Goal: Task Accomplishment & Management: Manage account settings

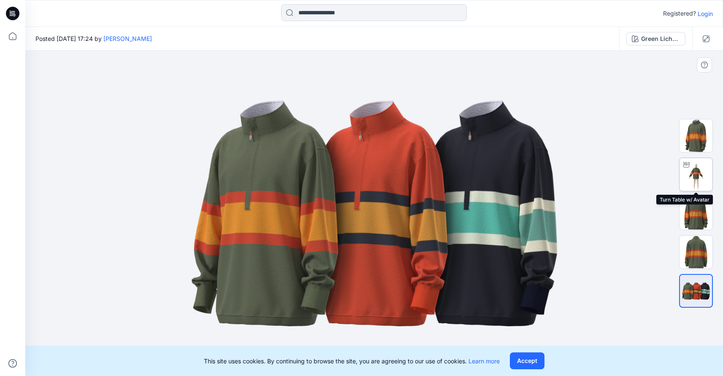
click at [697, 176] on img at bounding box center [695, 174] width 33 height 33
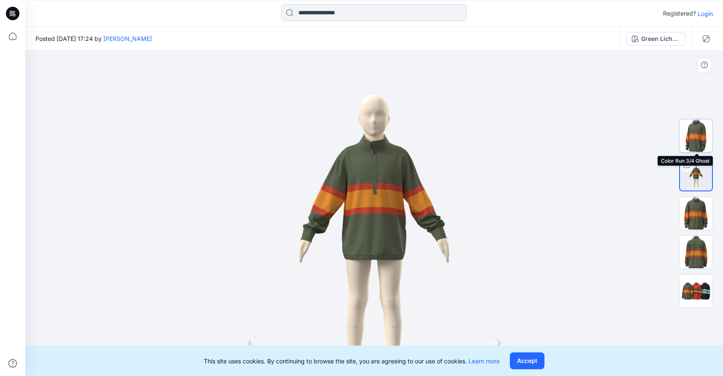
click at [700, 140] on img at bounding box center [695, 135] width 33 height 33
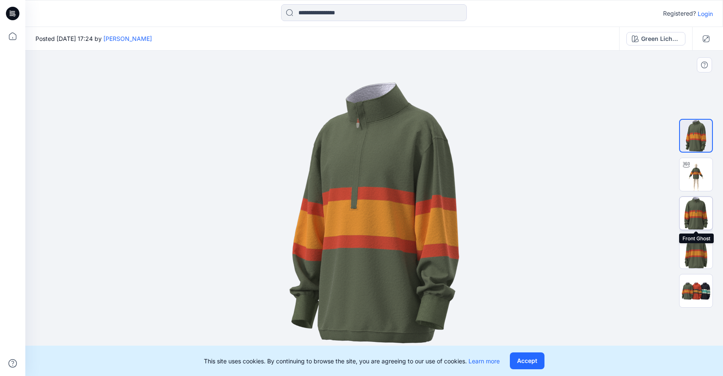
click at [688, 213] on img at bounding box center [695, 213] width 33 height 33
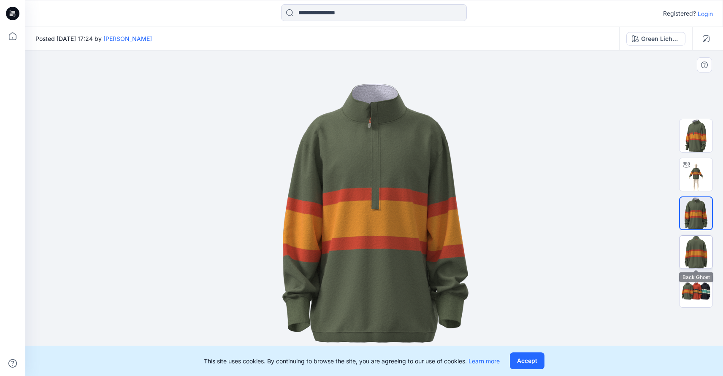
click at [699, 259] on img at bounding box center [695, 252] width 33 height 33
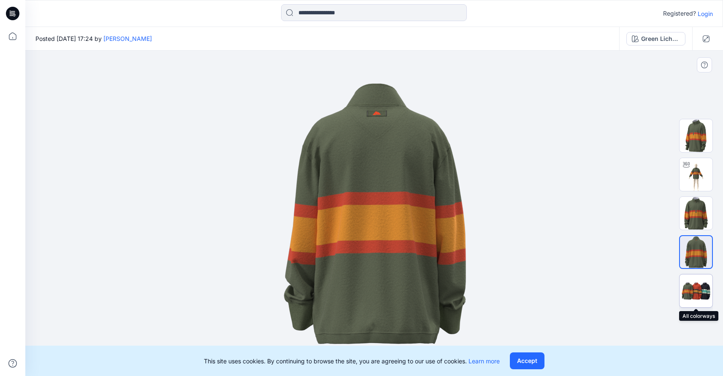
click at [700, 287] on img at bounding box center [695, 291] width 33 height 20
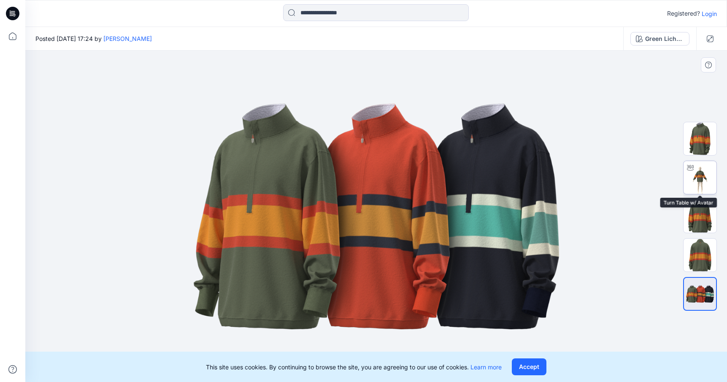
click at [706, 175] on img at bounding box center [700, 177] width 33 height 33
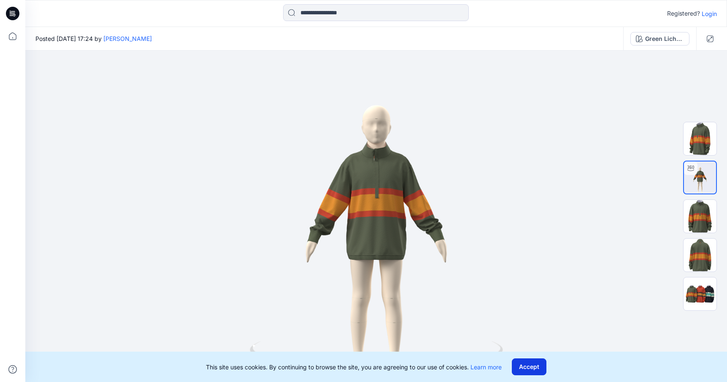
click at [533, 369] on button "Accept" at bounding box center [529, 367] width 35 height 17
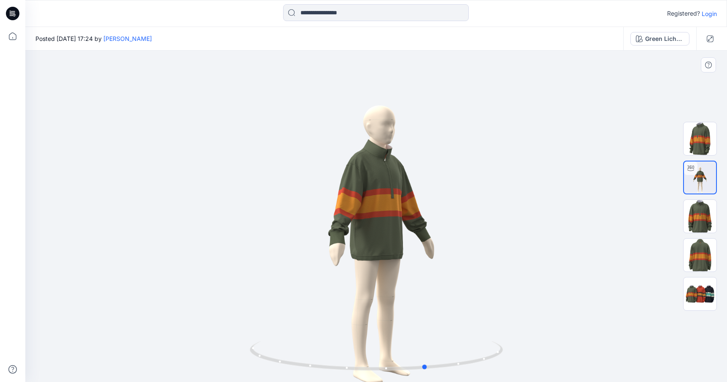
drag, startPoint x: 378, startPoint y: 369, endPoint x: 429, endPoint y: 373, distance: 50.8
click at [429, 373] on div at bounding box center [376, 217] width 702 height 332
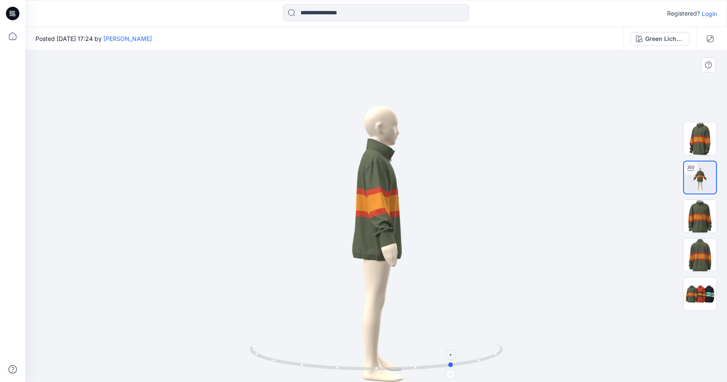
drag, startPoint x: 429, startPoint y: 373, endPoint x: 456, endPoint y: 369, distance: 26.9
click at [456, 369] on div at bounding box center [376, 217] width 702 height 332
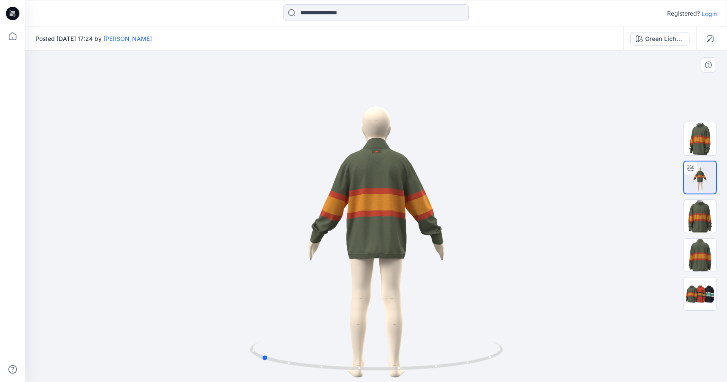
drag, startPoint x: 453, startPoint y: 365, endPoint x: 514, endPoint y: 350, distance: 62.4
click at [514, 350] on div at bounding box center [376, 217] width 702 height 332
click at [701, 300] on img at bounding box center [700, 294] width 33 height 20
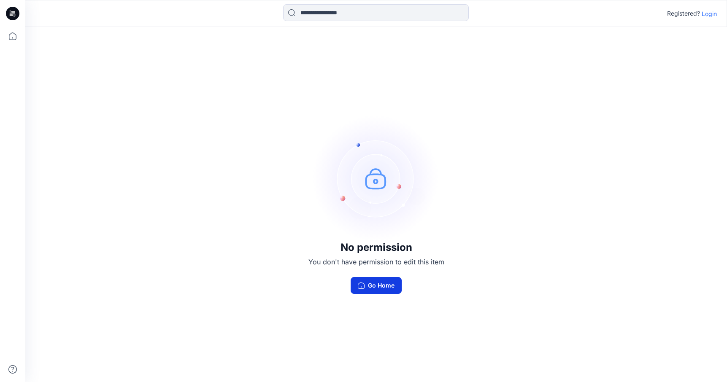
click at [387, 285] on button "Go Home" at bounding box center [376, 285] width 51 height 17
click at [711, 14] on p "Login" at bounding box center [709, 13] width 15 height 9
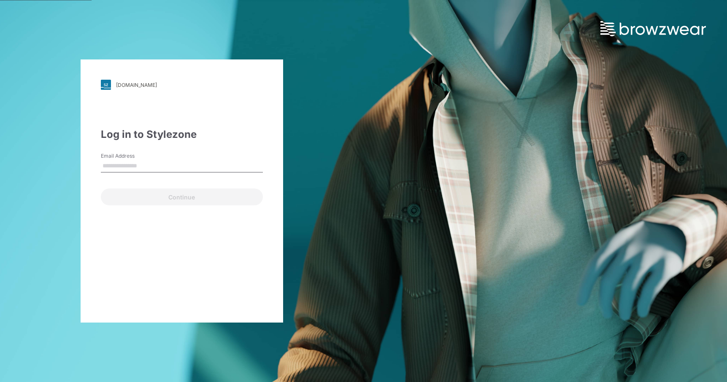
type input "**********"
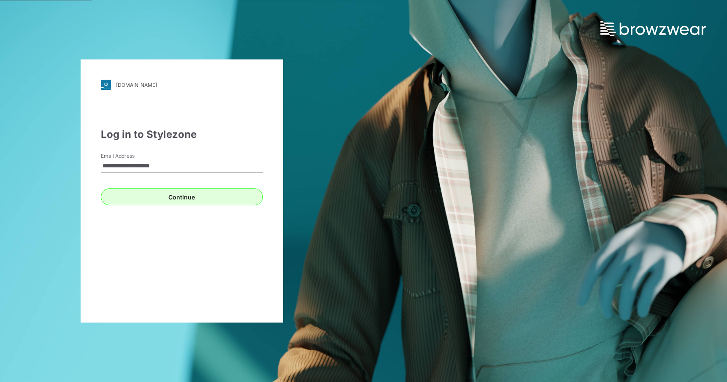
click at [172, 197] on button "Continue" at bounding box center [182, 197] width 162 height 17
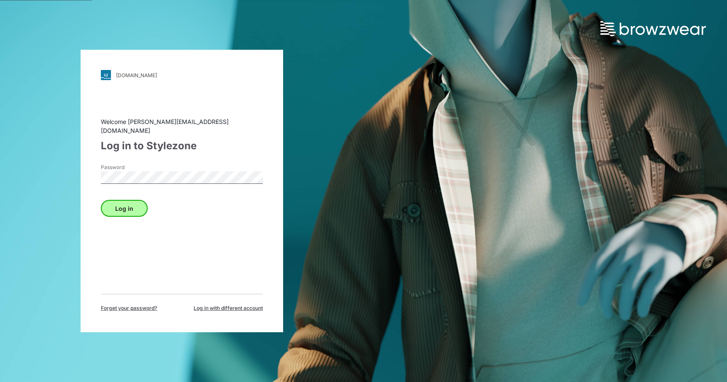
click at [129, 206] on button "Log in" at bounding box center [124, 208] width 47 height 17
